Goal: Task Accomplishment & Management: Use online tool/utility

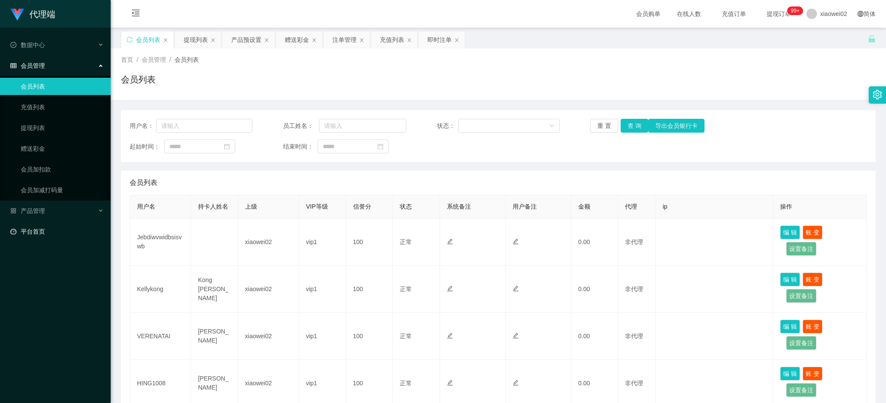
click at [50, 227] on link "平台首页" at bounding box center [56, 231] width 93 height 17
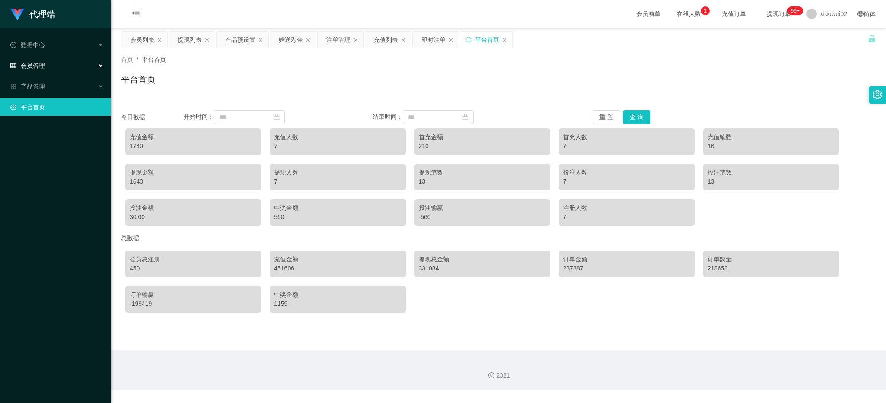
click at [40, 62] on span "会员管理" at bounding box center [27, 65] width 35 height 7
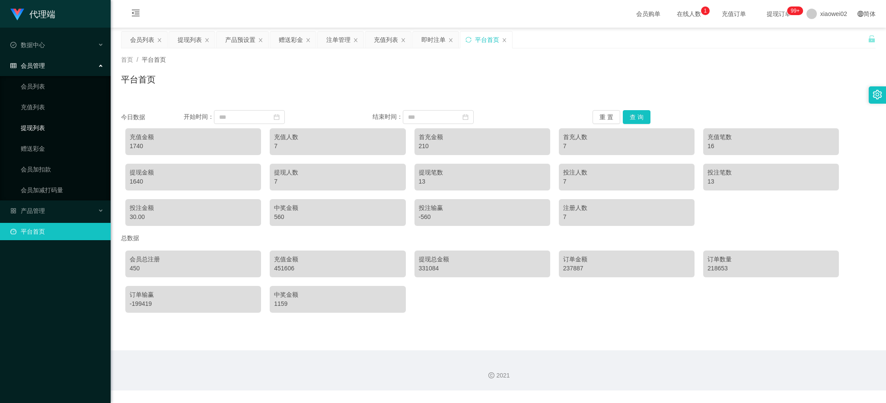
click at [42, 131] on link "提现列表" at bounding box center [62, 127] width 83 height 17
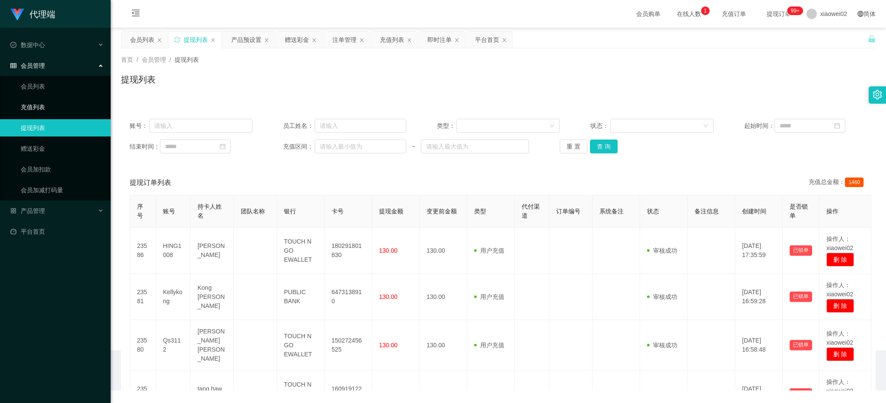
click at [37, 108] on link "充值列表" at bounding box center [62, 107] width 83 height 17
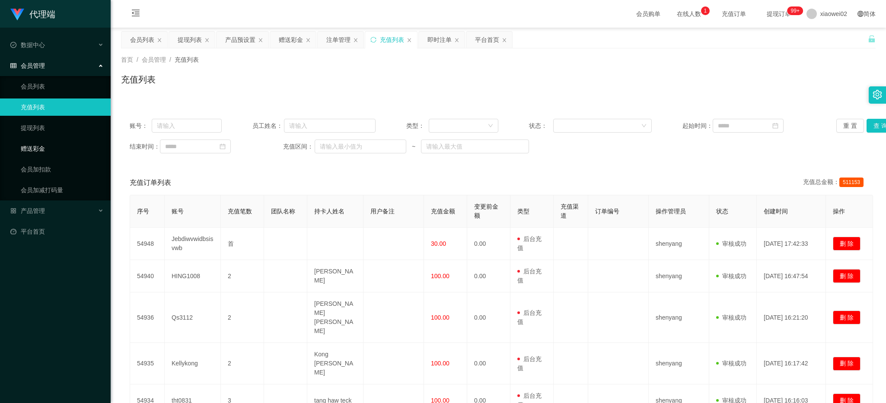
click at [59, 153] on link "赠送彩金" at bounding box center [62, 148] width 83 height 17
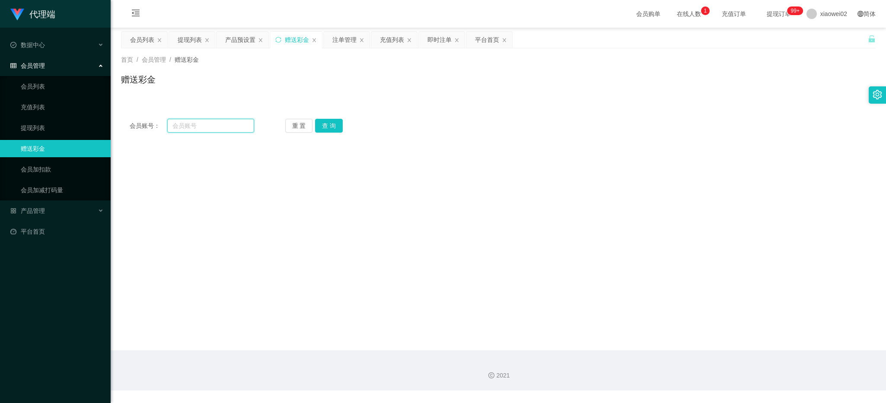
drag, startPoint x: 195, startPoint y: 126, endPoint x: 204, endPoint y: 126, distance: 8.2
click at [195, 126] on input "text" at bounding box center [210, 126] width 87 height 14
paste input "mikebaw848"
type input "mikebaw848"
click at [323, 127] on button "查 询" at bounding box center [329, 126] width 28 height 14
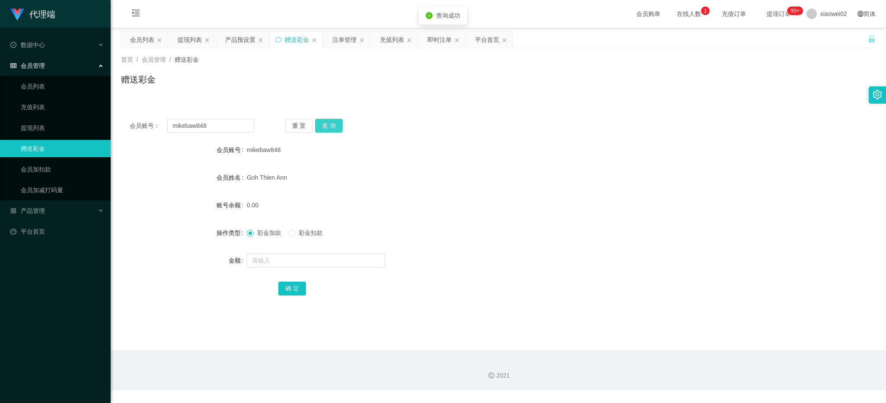
click at [317, 124] on button "查 询" at bounding box center [329, 126] width 28 height 14
click at [317, 124] on div "重 置 查 询" at bounding box center [347, 126] width 124 height 14
drag, startPoint x: 317, startPoint y: 124, endPoint x: 286, endPoint y: 91, distance: 45.5
click at [286, 94] on div "首页 / 会员管理 / 赠送彩金 / 赠送彩金" at bounding box center [498, 73] width 775 height 51
drag, startPoint x: 160, startPoint y: 233, endPoint x: 271, endPoint y: 162, distance: 132.3
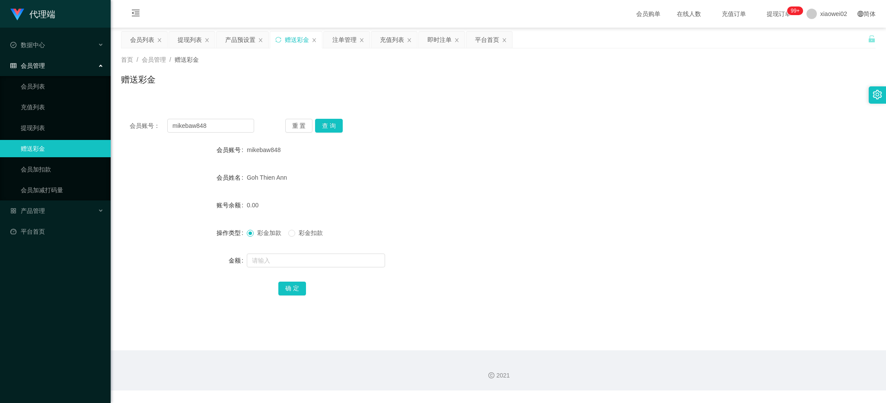
click at [160, 233] on div "操作类型" at bounding box center [184, 232] width 126 height 17
click at [291, 121] on button "重 置" at bounding box center [299, 126] width 28 height 14
click at [240, 129] on input "text" at bounding box center [210, 126] width 87 height 14
paste input "mikebaw848"
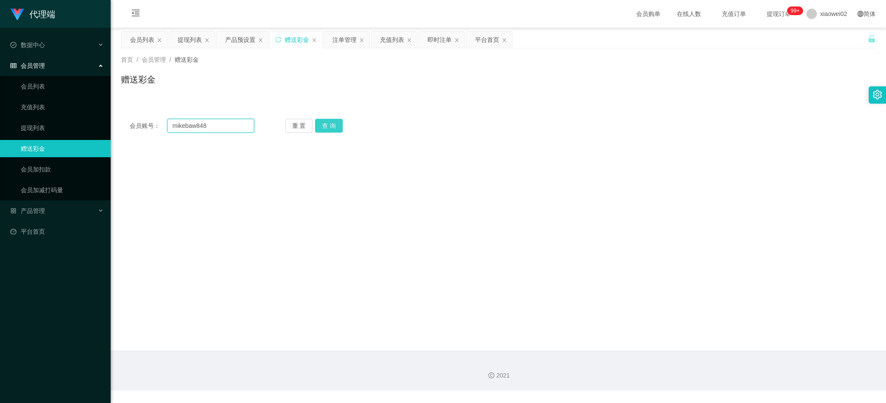
type input "mikebaw848"
click at [321, 131] on button "查 询" at bounding box center [329, 126] width 28 height 14
click at [296, 124] on button "重 置" at bounding box center [299, 126] width 28 height 14
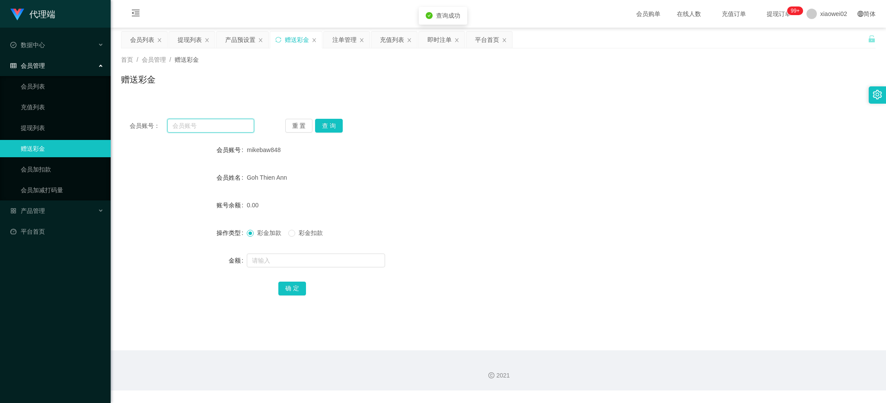
click at [229, 124] on input "text" at bounding box center [210, 126] width 87 height 14
paste input "mikebaw848"
type input "mikebaw848"
click at [321, 124] on button "查 询" at bounding box center [329, 126] width 28 height 14
click at [281, 256] on input "text" at bounding box center [316, 261] width 138 height 14
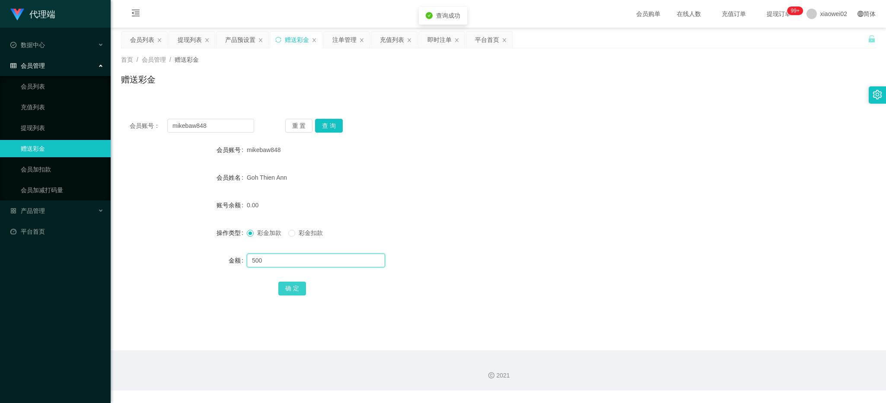
type input "500"
click at [288, 290] on button "确 定" at bounding box center [292, 289] width 28 height 14
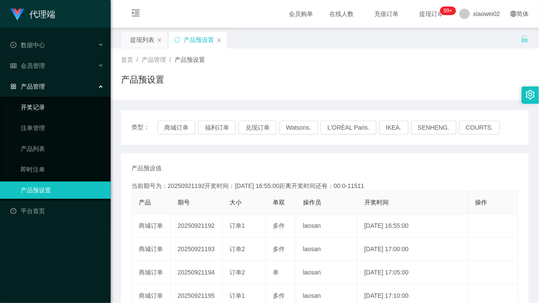
click at [48, 105] on link "开奖记录" at bounding box center [62, 107] width 83 height 17
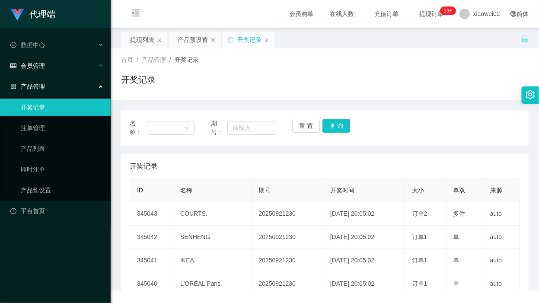
drag, startPoint x: 48, startPoint y: 84, endPoint x: 49, endPoint y: 72, distance: 12.5
click at [48, 84] on div "产品管理" at bounding box center [55, 86] width 111 height 17
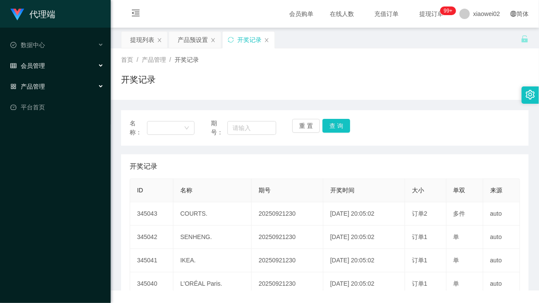
click at [49, 71] on div "会员管理" at bounding box center [55, 65] width 111 height 17
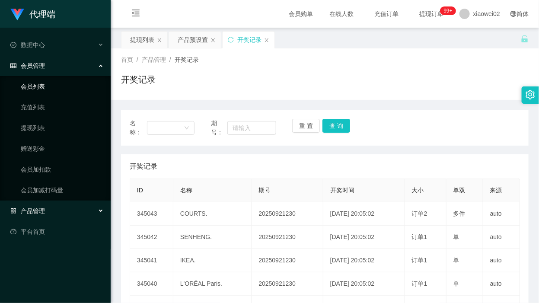
click at [48, 87] on link "会员列表" at bounding box center [62, 86] width 83 height 17
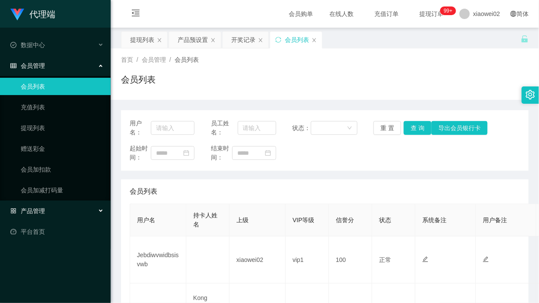
click at [51, 204] on div "产品管理" at bounding box center [55, 210] width 111 height 17
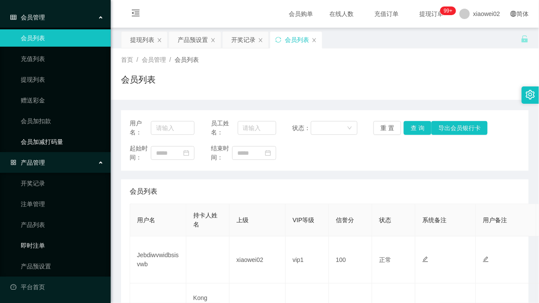
scroll to position [50, 0]
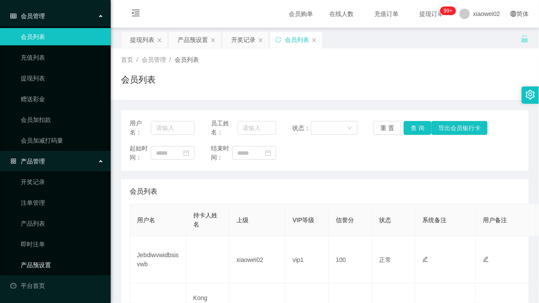
click at [39, 260] on link "产品预设置" at bounding box center [62, 264] width 83 height 17
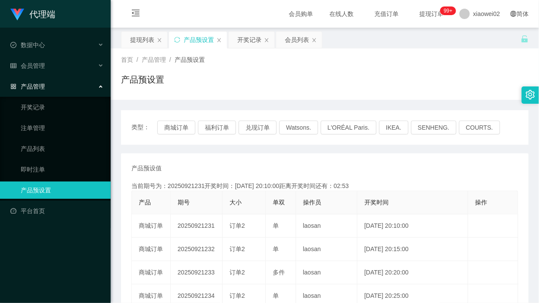
drag, startPoint x: 453, startPoint y: 84, endPoint x: 453, endPoint y: 76, distance: 8.2
click at [453, 84] on div "产品预设置" at bounding box center [324, 83] width 407 height 20
click at [48, 169] on link "即时注单" at bounding box center [62, 169] width 83 height 17
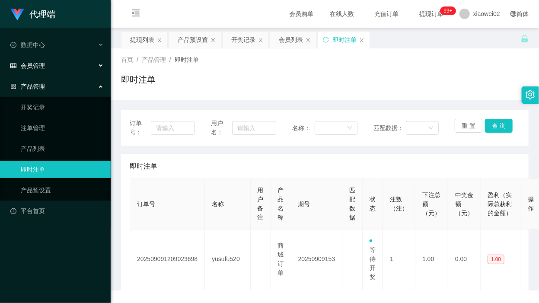
drag, startPoint x: 43, startPoint y: 63, endPoint x: 44, endPoint y: 74, distance: 10.8
click at [43, 63] on span "会员管理" at bounding box center [27, 65] width 35 height 7
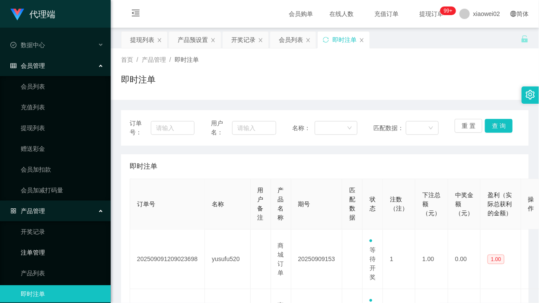
click at [30, 251] on link "注单管理" at bounding box center [62, 252] width 83 height 17
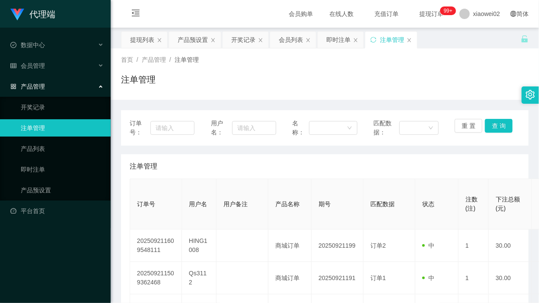
click at [229, 124] on span "用户名：" at bounding box center [221, 128] width 21 height 18
click at [248, 126] on input "text" at bounding box center [254, 128] width 44 height 14
paste input "mikebaw848"
type input "mikebaw848"
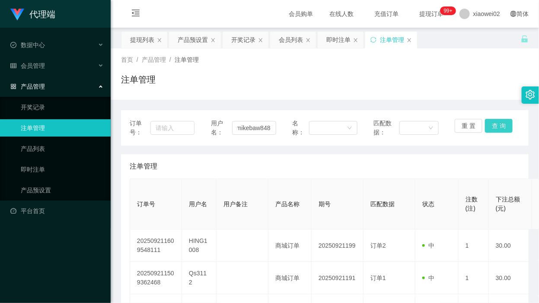
click at [502, 127] on button "查 询" at bounding box center [499, 126] width 28 height 14
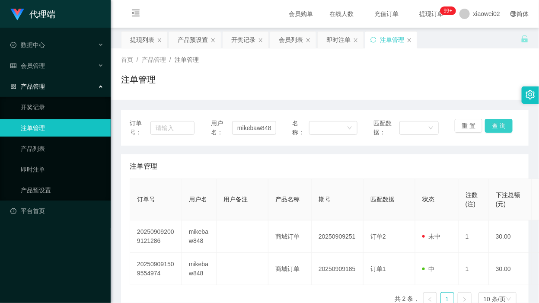
click at [490, 124] on button "查 询" at bounding box center [499, 126] width 28 height 14
click at [490, 124] on div "重 置 查 询" at bounding box center [487, 128] width 65 height 18
click at [489, 130] on button "查 询" at bounding box center [499, 126] width 28 height 14
click at [489, 130] on div "重 置 查 询" at bounding box center [487, 128] width 65 height 18
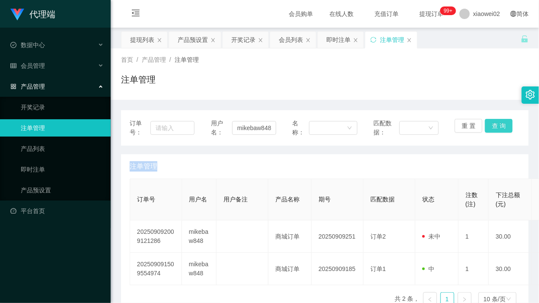
click at [489, 130] on button "查 询" at bounding box center [499, 126] width 28 height 14
click at [489, 130] on div "重 置 查 询" at bounding box center [487, 128] width 65 height 18
click at [489, 130] on button "查 询" at bounding box center [499, 126] width 28 height 14
click at [489, 130] on div "重 置 查 询" at bounding box center [487, 128] width 65 height 18
click at [491, 124] on button "查 询" at bounding box center [499, 126] width 28 height 14
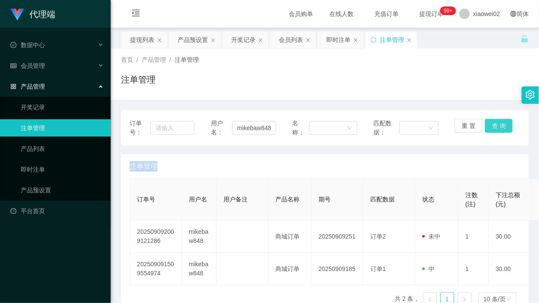
click at [491, 124] on button "查 询" at bounding box center [499, 126] width 28 height 14
click at [491, 124] on div "重 置 查 询" at bounding box center [487, 128] width 65 height 18
click at [264, 127] on input "mikebaw848" at bounding box center [254, 128] width 44 height 14
drag, startPoint x: 458, startPoint y: 130, endPoint x: 439, endPoint y: 129, distance: 18.6
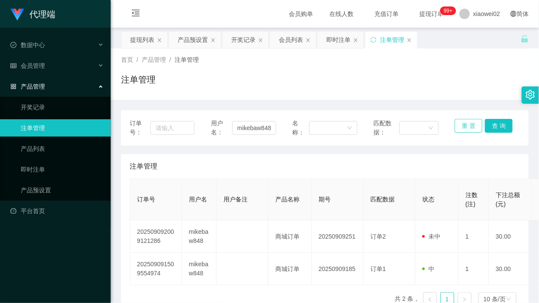
click at [456, 130] on button "重 置" at bounding box center [469, 126] width 28 height 14
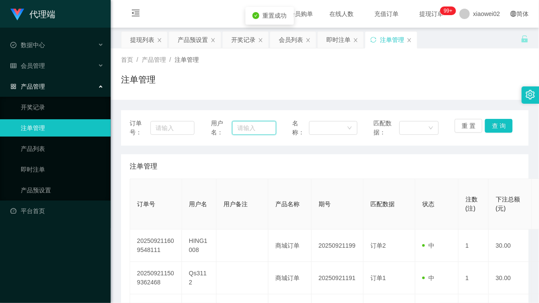
drag, startPoint x: 258, startPoint y: 128, endPoint x: 273, endPoint y: 121, distance: 16.5
click at [258, 128] on input "text" at bounding box center [254, 128] width 44 height 14
paste input "mikebaw848"
type input "mikebaw848"
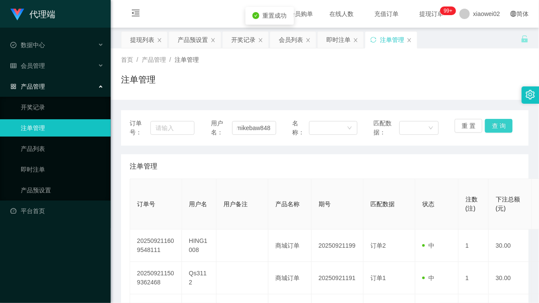
click at [496, 126] on button "查 询" at bounding box center [499, 126] width 28 height 14
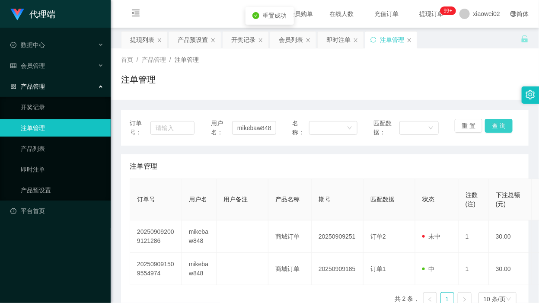
click at [496, 126] on button "查 询" at bounding box center [499, 126] width 28 height 14
click at [496, 126] on div "重 置 查 询" at bounding box center [487, 128] width 65 height 18
